Goal: Task Accomplishment & Management: Complete application form

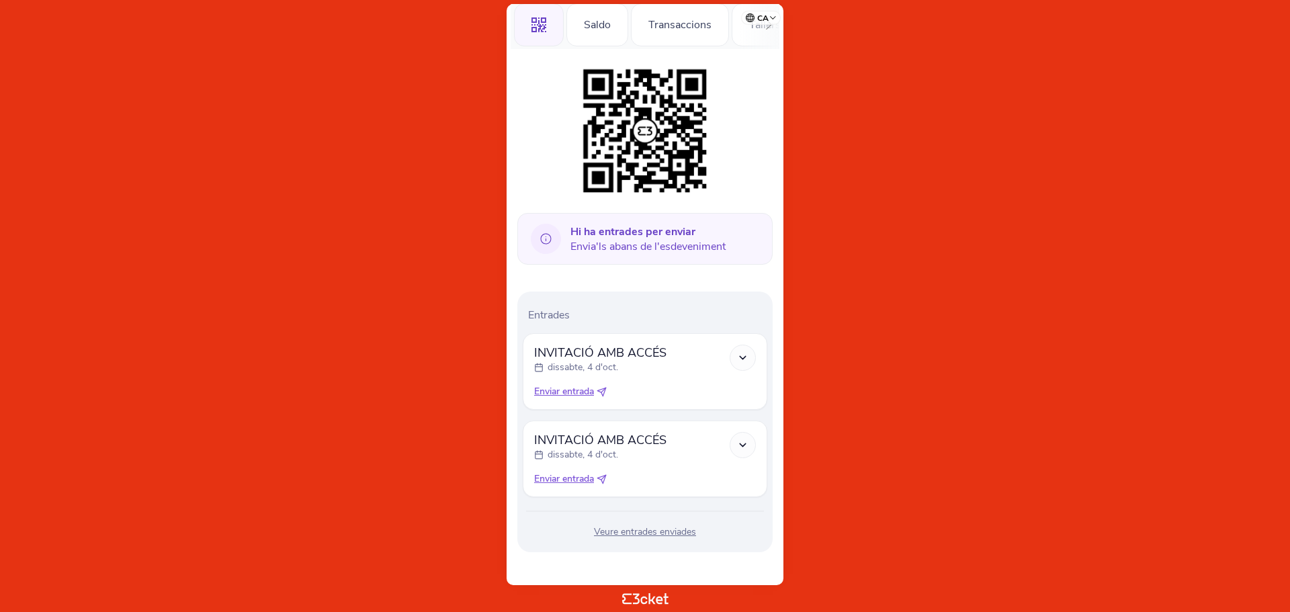
scroll to position [152, 0]
click at [605, 390] on icon at bounding box center [603, 389] width 5 height 5
select select "34"
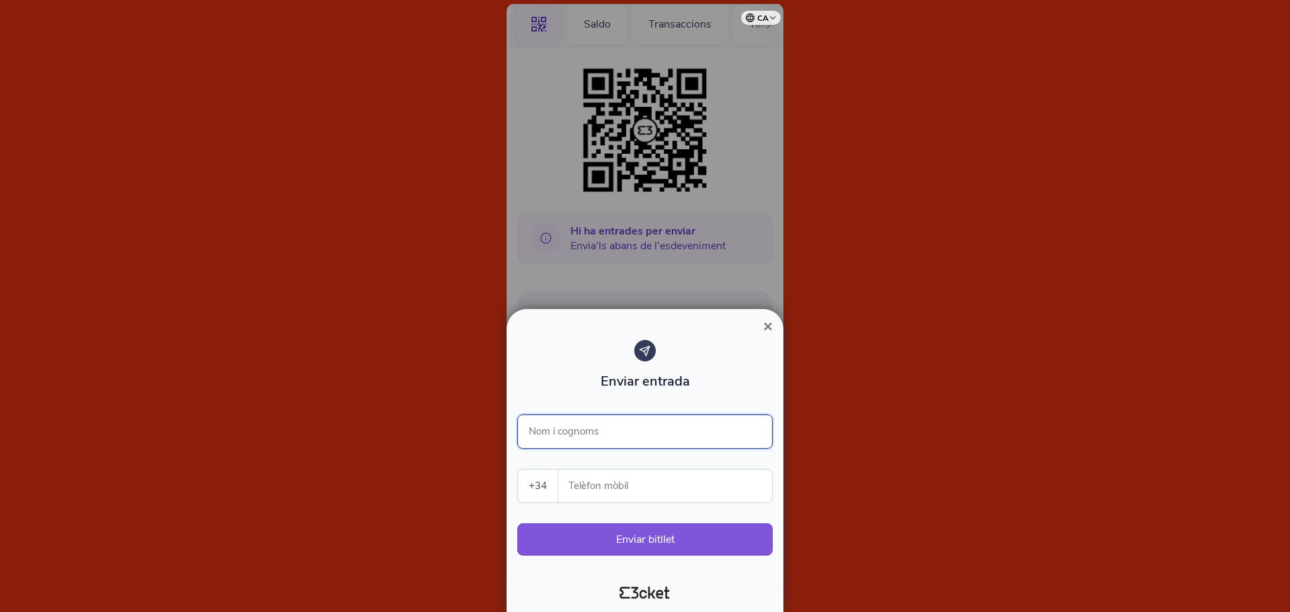
click at [586, 439] on input "Nom i cognoms" at bounding box center [644, 431] width 255 height 34
type input "[PERSON_NAME]"
click at [585, 488] on input "Telèfon mòbil" at bounding box center [670, 486] width 203 height 33
drag, startPoint x: 627, startPoint y: 494, endPoint x: 564, endPoint y: 494, distance: 63.1
click at [564, 494] on div "662555226 Telèfon mòbil" at bounding box center [665, 486] width 214 height 33
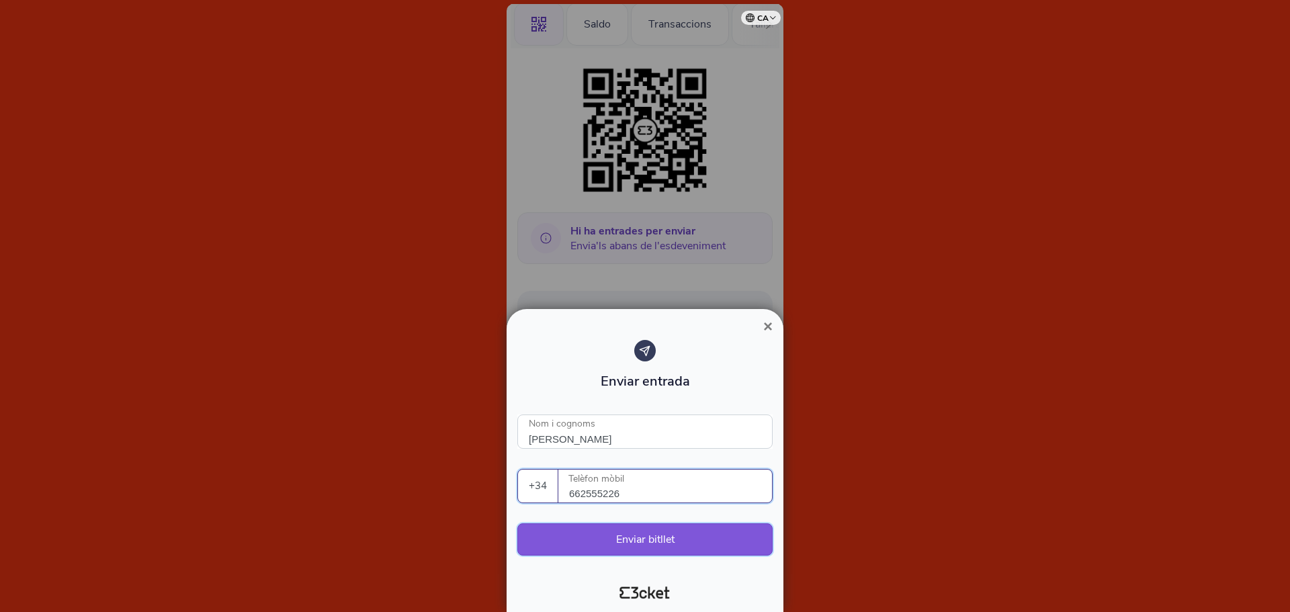
type input "662555226"
click at [653, 544] on button "Enviar bitllet" at bounding box center [644, 539] width 255 height 32
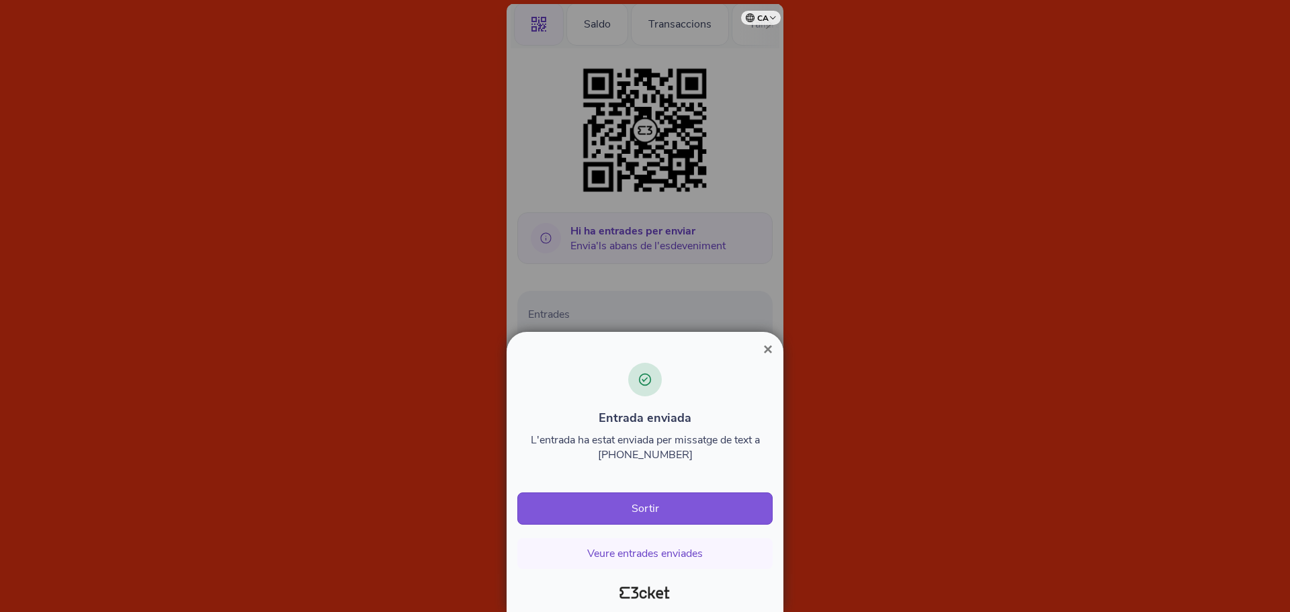
click at [771, 351] on span "×" at bounding box center [767, 349] width 9 height 18
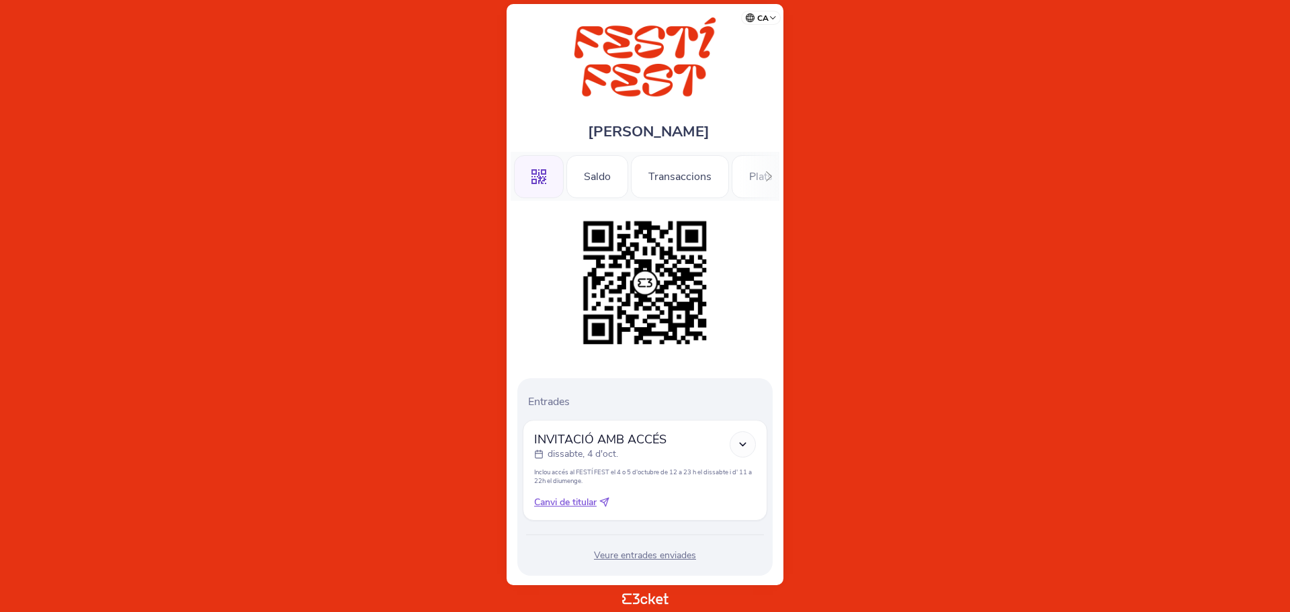
click at [607, 501] on icon at bounding box center [604, 502] width 10 height 10
select select "34"
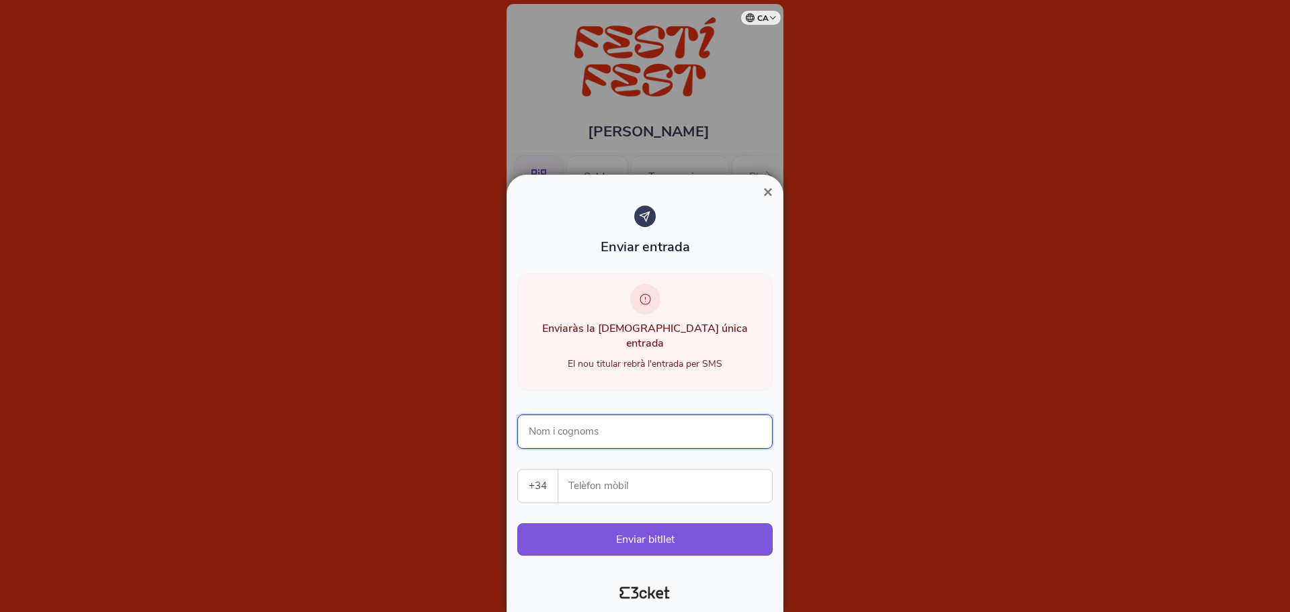
click at [602, 426] on input "Nom i cognoms" at bounding box center [644, 431] width 255 height 34
type input "[PERSON_NAME]"
click at [629, 486] on input "Telèfon mòbil" at bounding box center [670, 486] width 203 height 33
paste input "662555226"
type input "662555226"
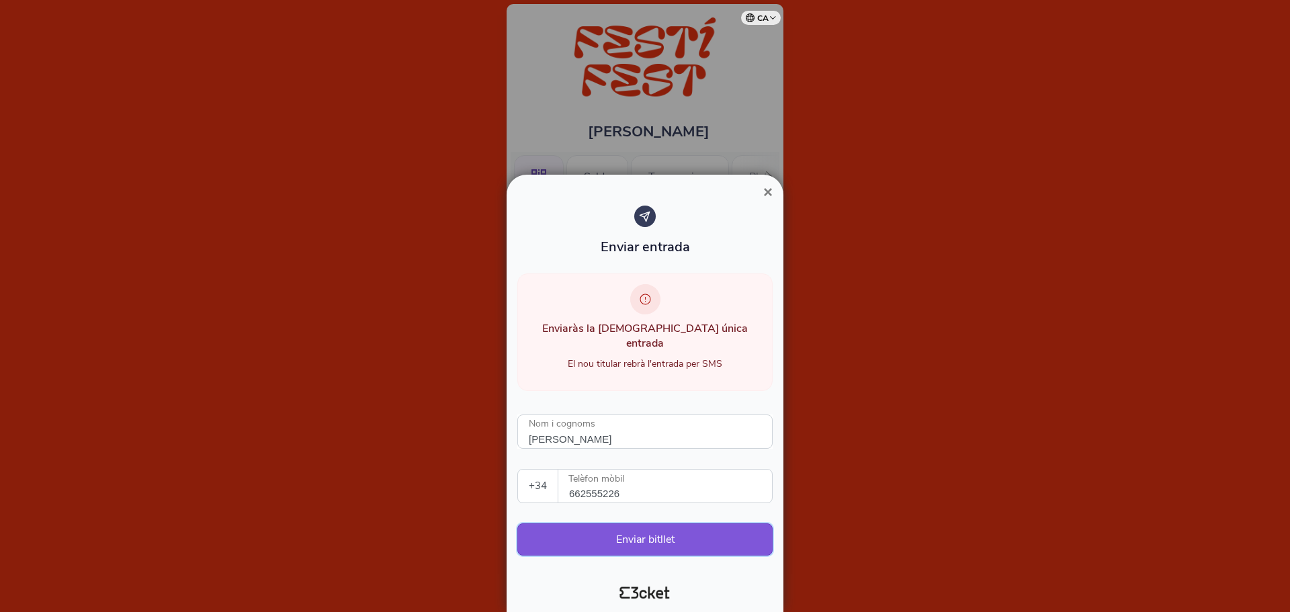
click at [678, 541] on button "Enviar bitllet" at bounding box center [644, 539] width 255 height 32
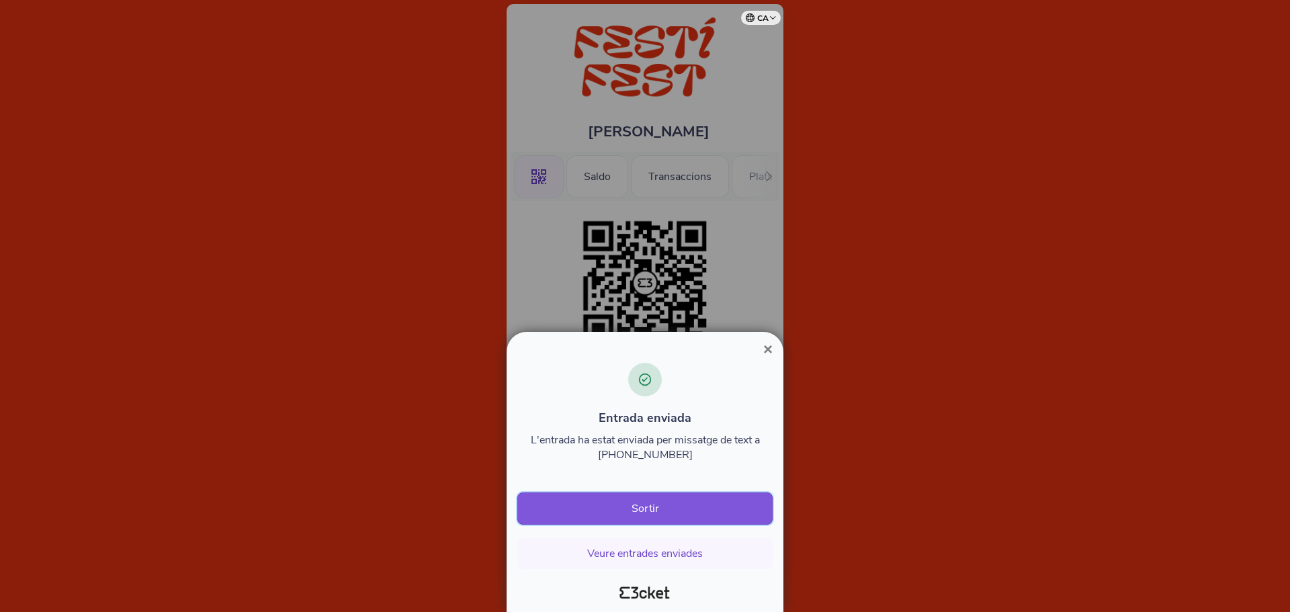
click at [667, 509] on button "Sortir" at bounding box center [644, 508] width 255 height 32
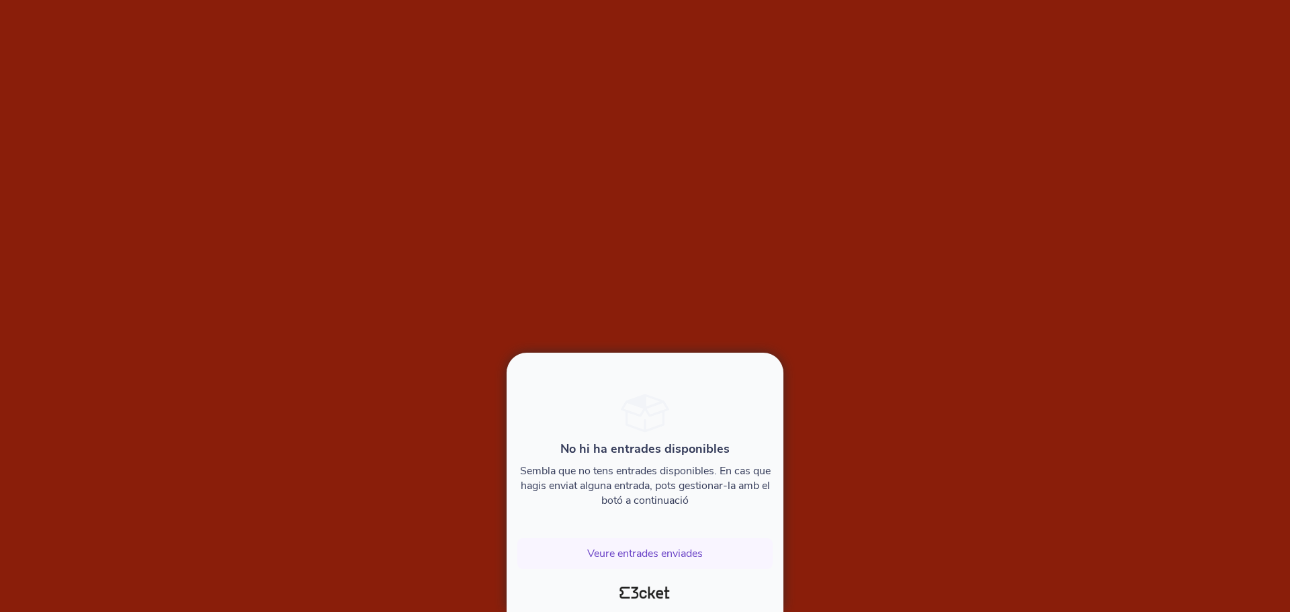
click at [598, 182] on div at bounding box center [645, 306] width 1290 height 612
